Goal: Task Accomplishment & Management: Manage account settings

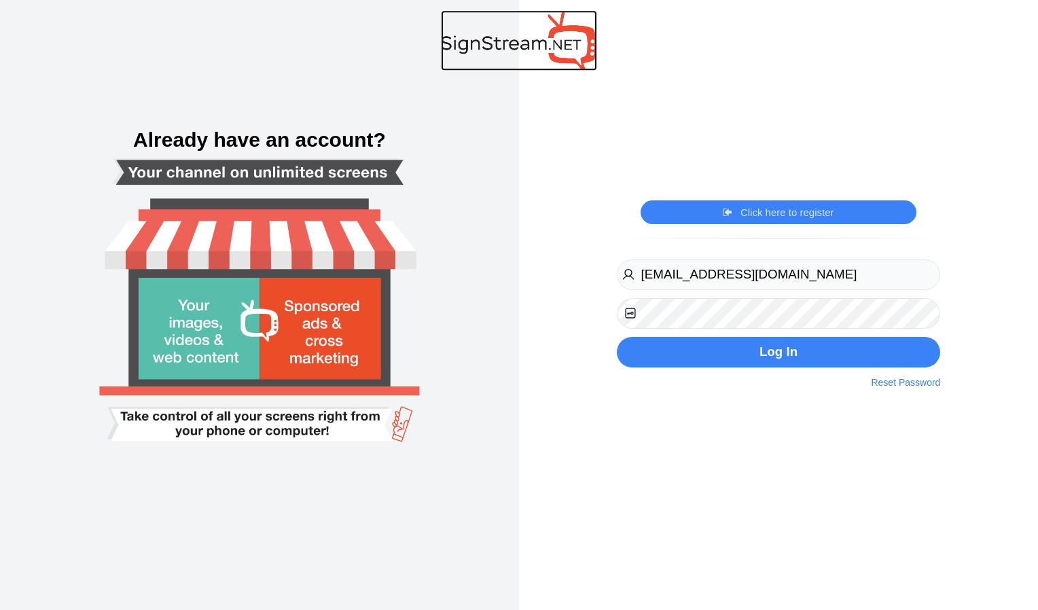
click at [567, 36] on img at bounding box center [519, 40] width 156 height 60
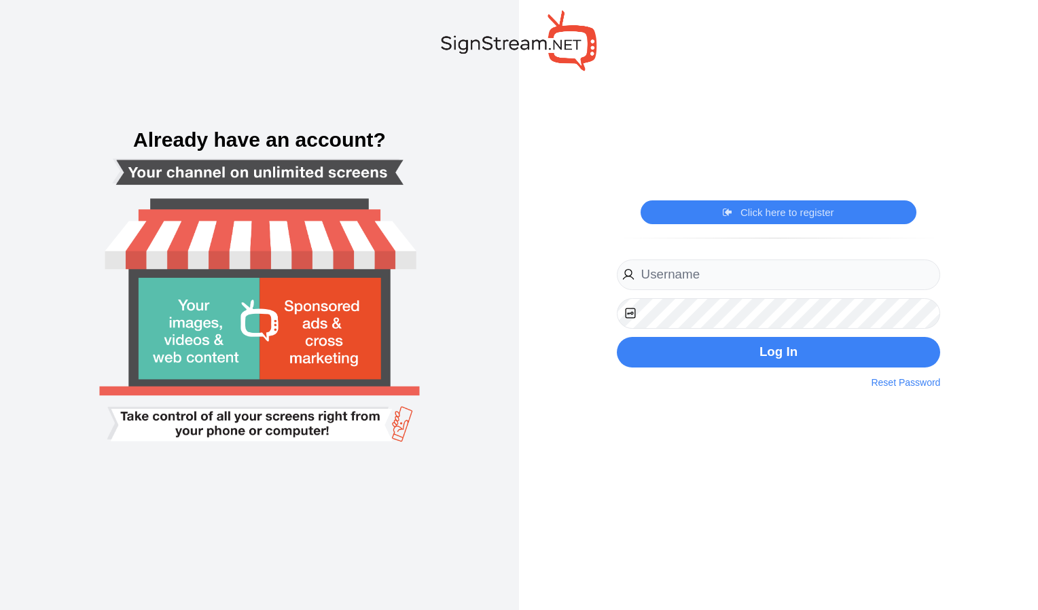
click at [445, 235] on img at bounding box center [259, 305] width 393 height 438
click at [677, 260] on input "email" at bounding box center [779, 275] width 324 height 31
click at [565, 194] on div "Click here to register Click here to login Register Now By clicking on the regi…" at bounding box center [778, 305] width 519 height 610
